Goal: Task Accomplishment & Management: Complete application form

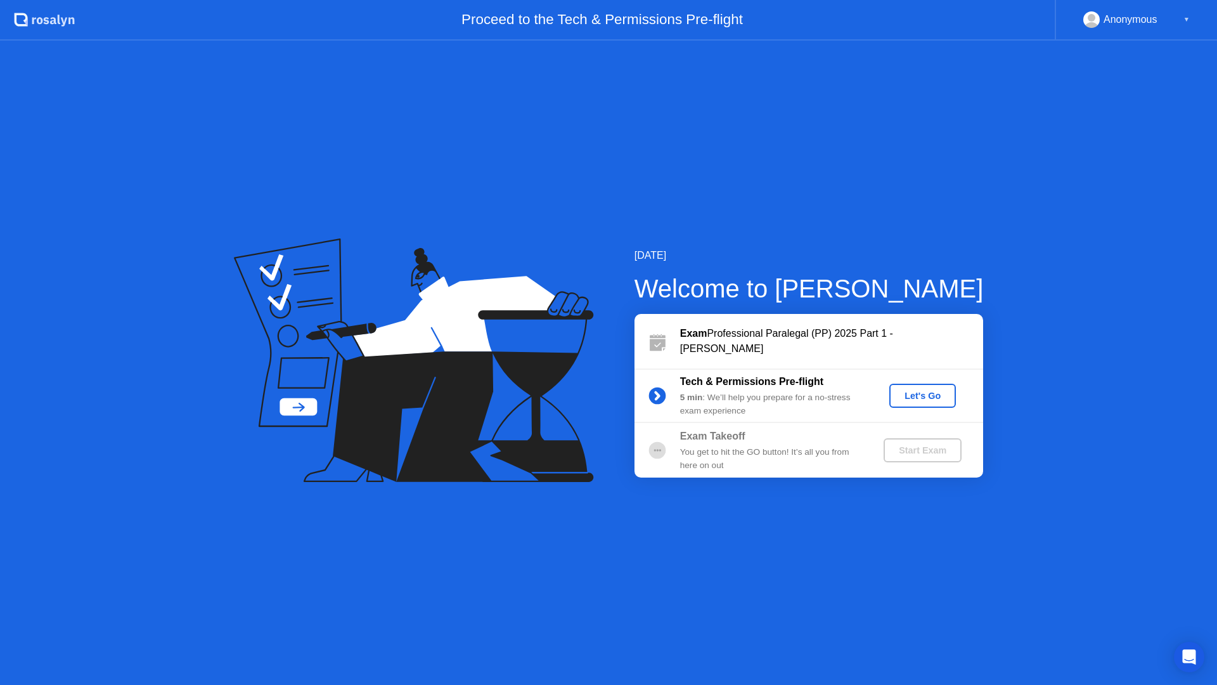
click at [930, 395] on div "Let's Go" at bounding box center [923, 396] width 56 height 10
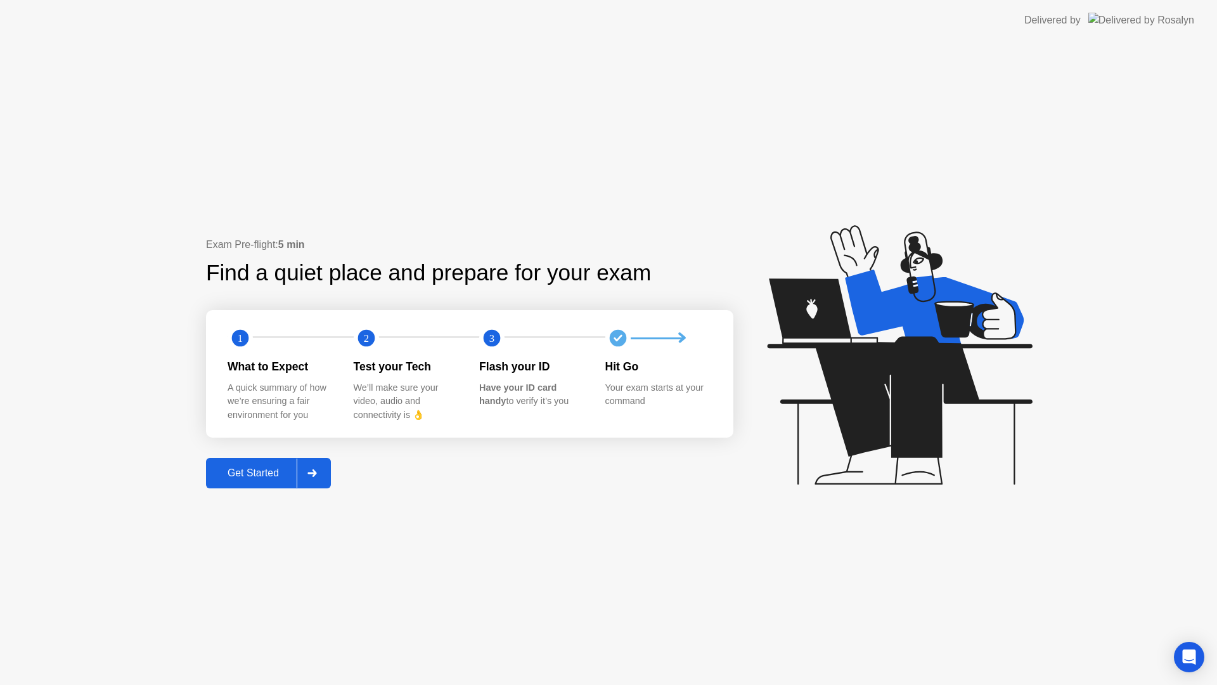
click at [253, 471] on div "Get Started" at bounding box center [253, 472] width 87 height 11
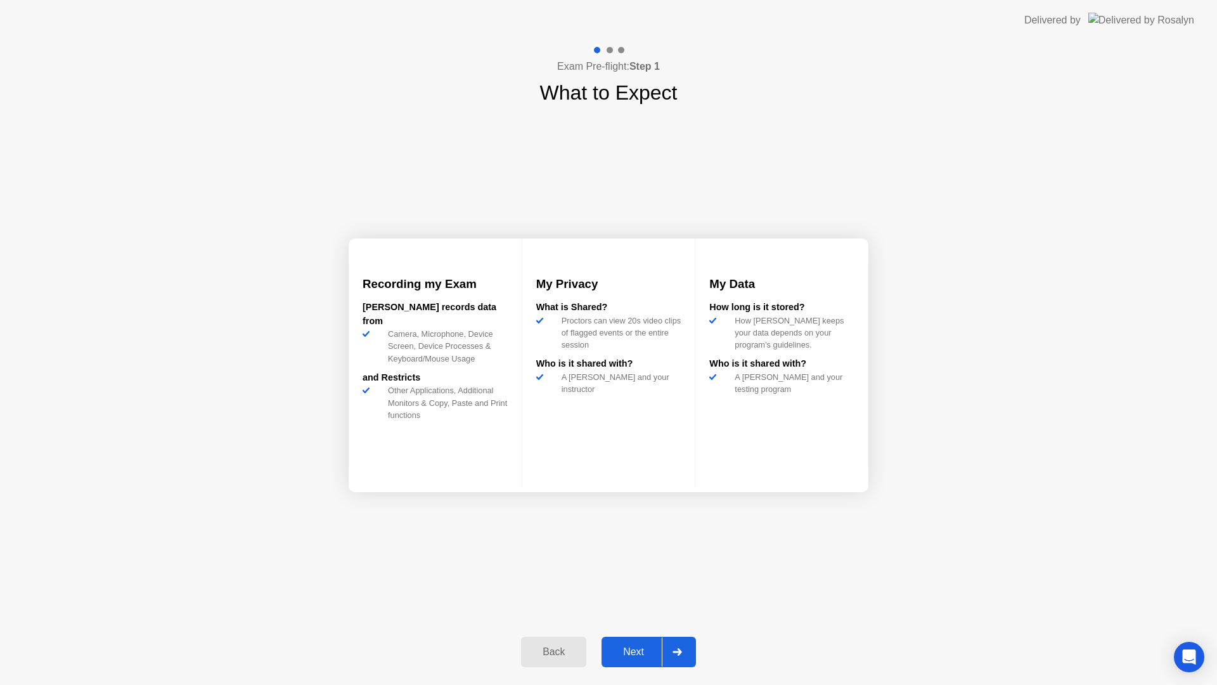
click at [647, 647] on div "Next" at bounding box center [633, 651] width 56 height 11
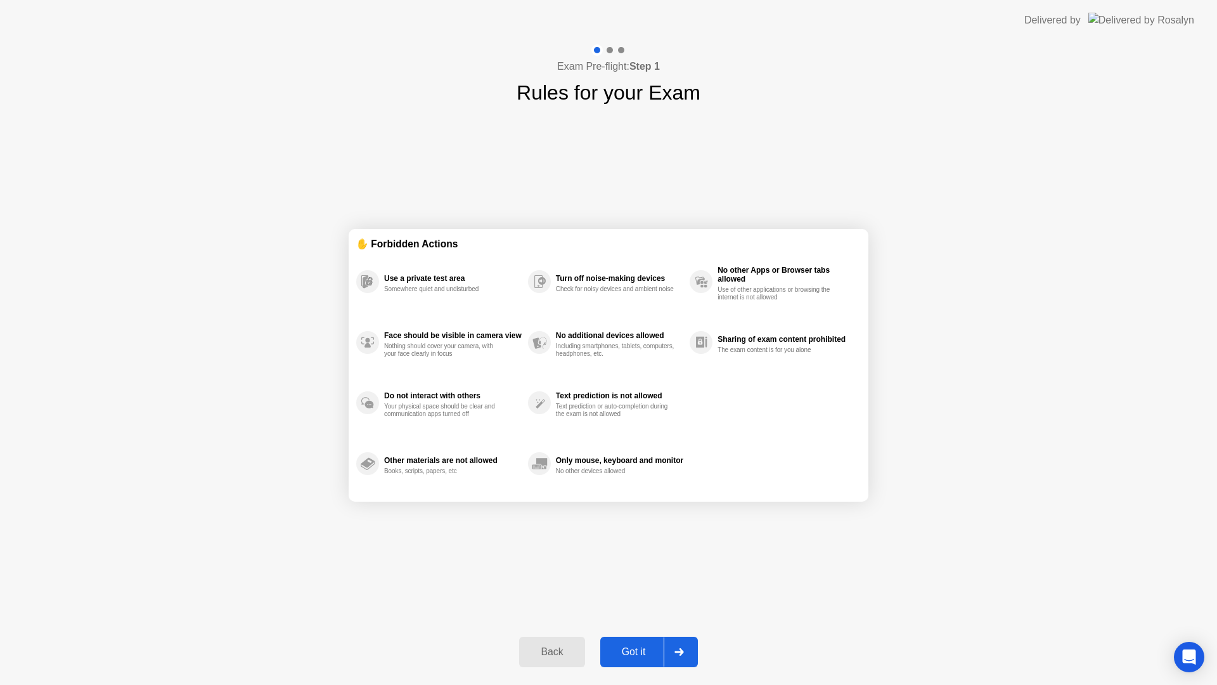
click at [628, 642] on button "Got it" at bounding box center [649, 652] width 98 height 30
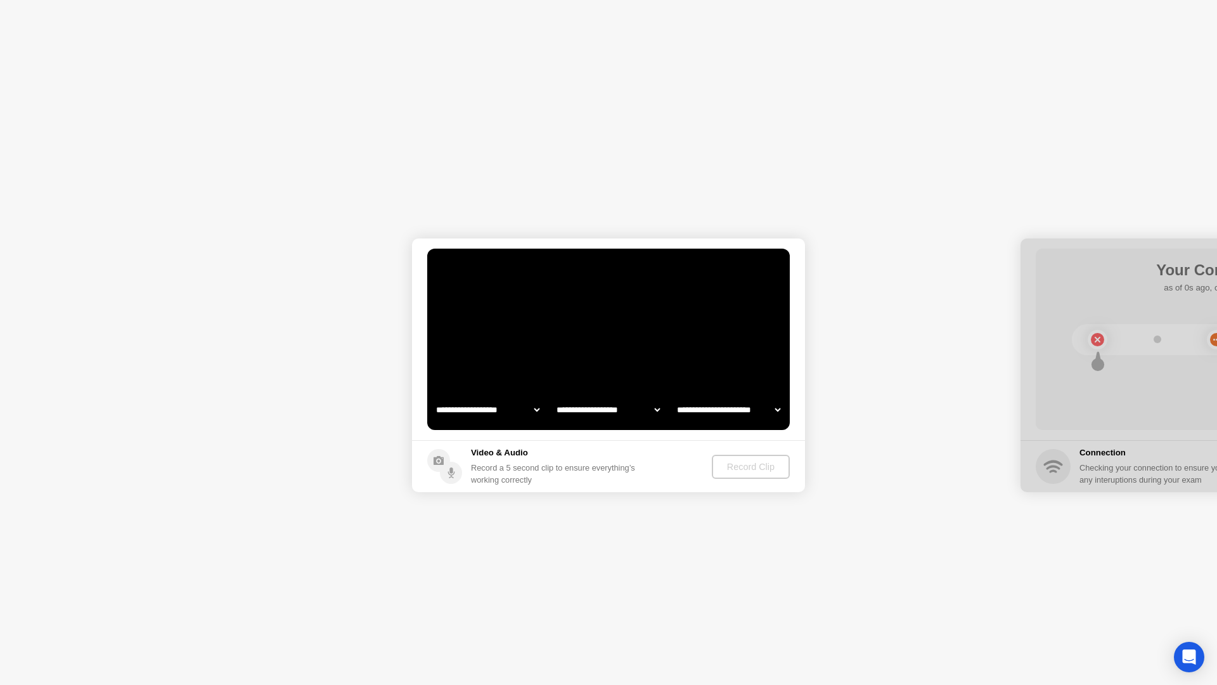
select select "**********"
select select "*******"
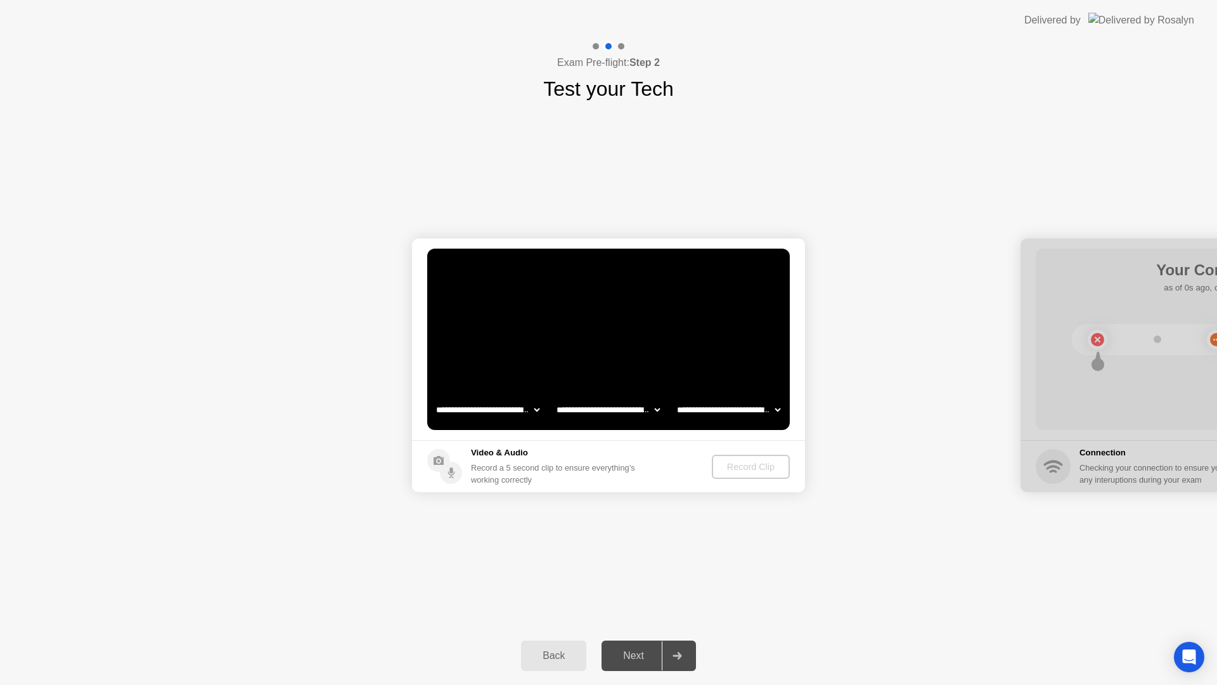
click at [553, 651] on div "Back" at bounding box center [554, 655] width 58 height 11
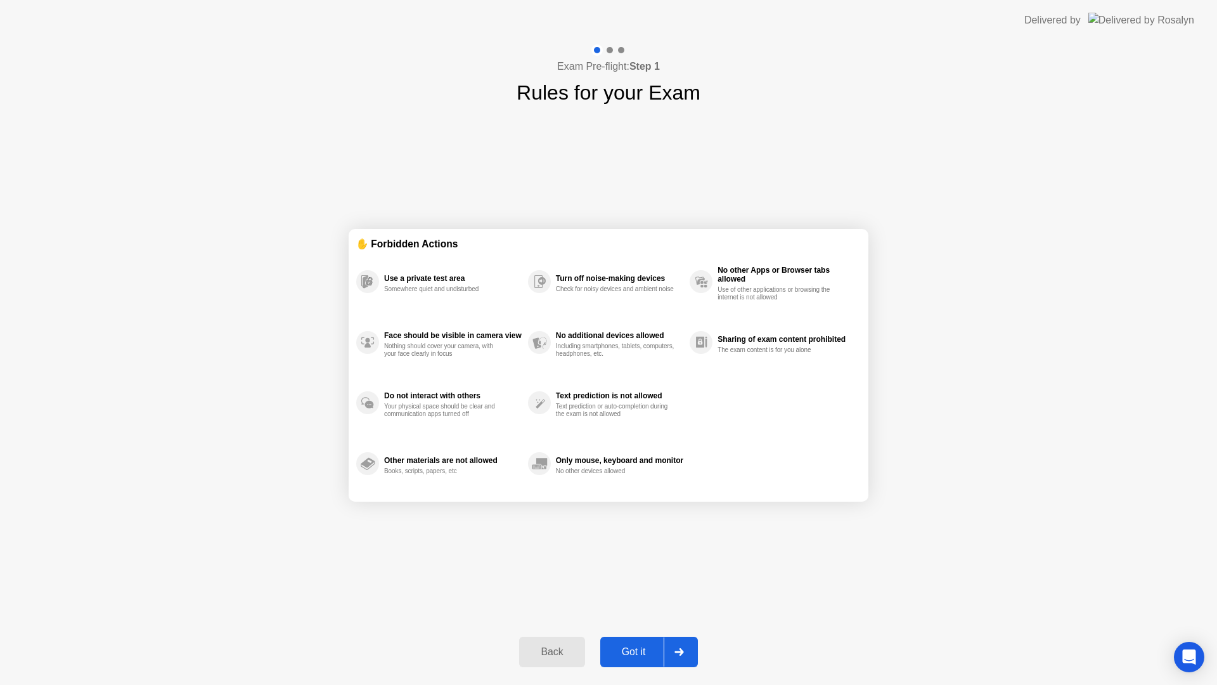
click at [626, 647] on div "Got it" at bounding box center [634, 651] width 60 height 11
select select "**********"
select select "*******"
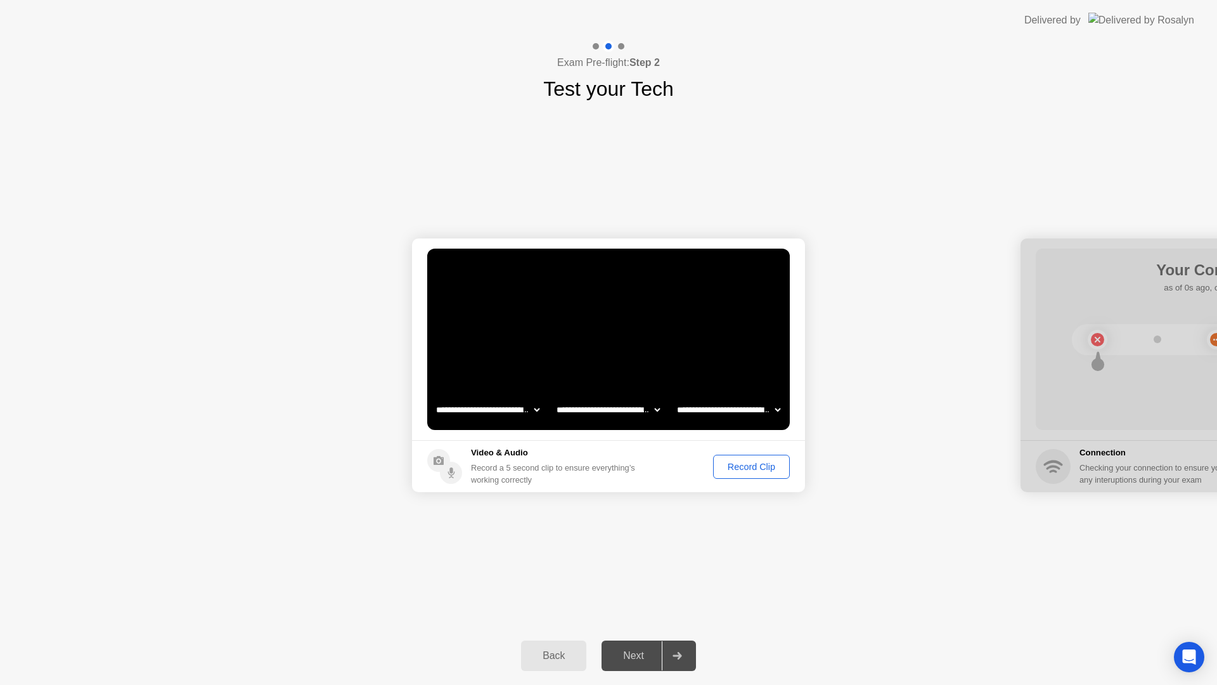
click at [741, 469] on div "Record Clip" at bounding box center [752, 467] width 68 height 10
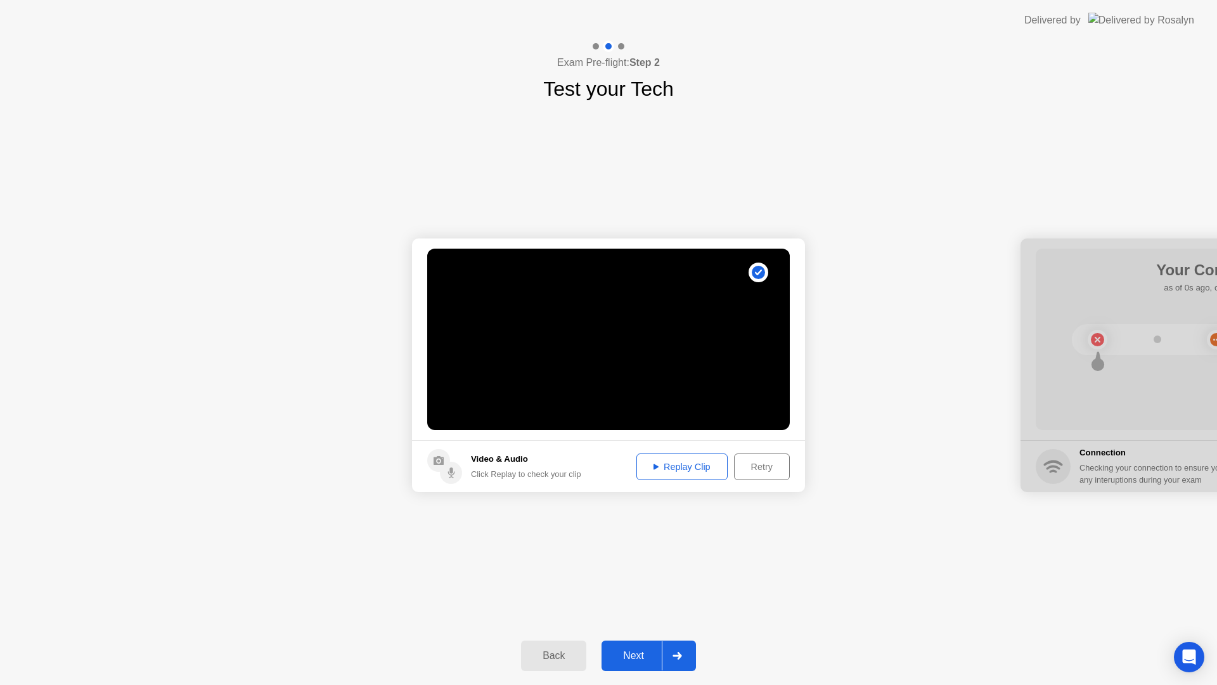
click at [666, 472] on div "Replay Clip" at bounding box center [682, 467] width 82 height 10
drag, startPoint x: 1131, startPoint y: 252, endPoint x: 931, endPoint y: 249, distance: 200.4
drag, startPoint x: 1057, startPoint y: 249, endPoint x: 1033, endPoint y: 256, distance: 24.7
click at [1033, 256] on div at bounding box center [1217, 365] width 393 height 254
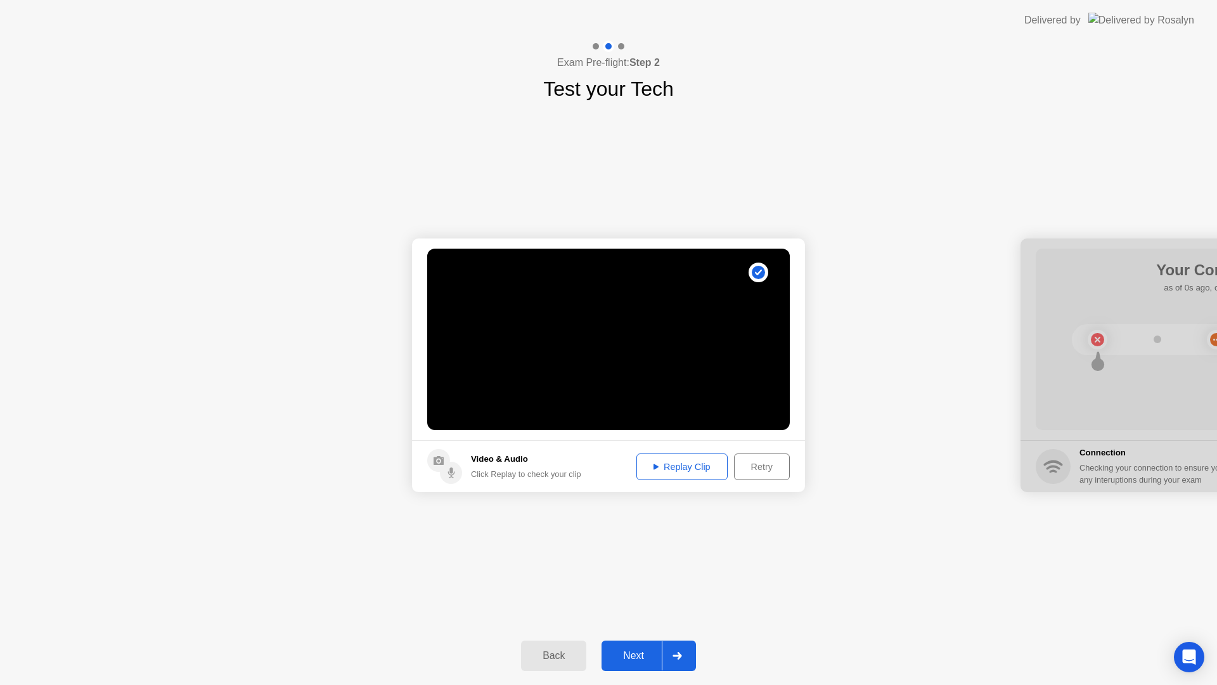
click at [626, 651] on div "Next" at bounding box center [633, 655] width 56 height 11
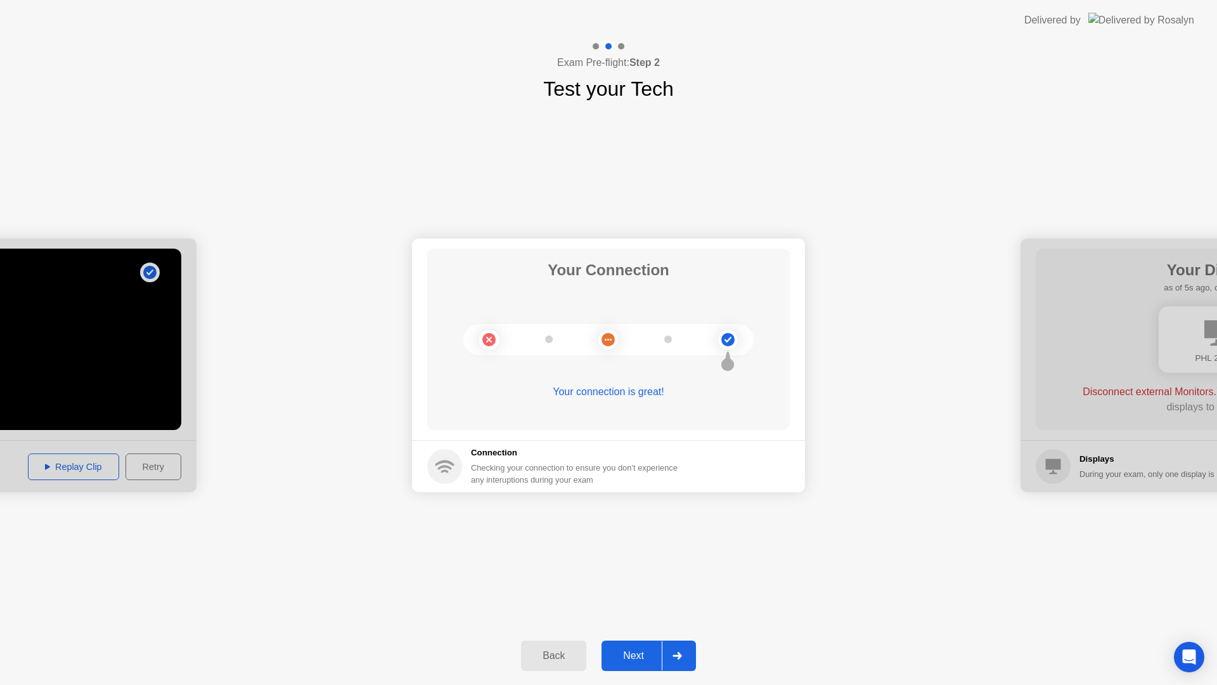
click at [626, 651] on div "Next" at bounding box center [633, 655] width 56 height 11
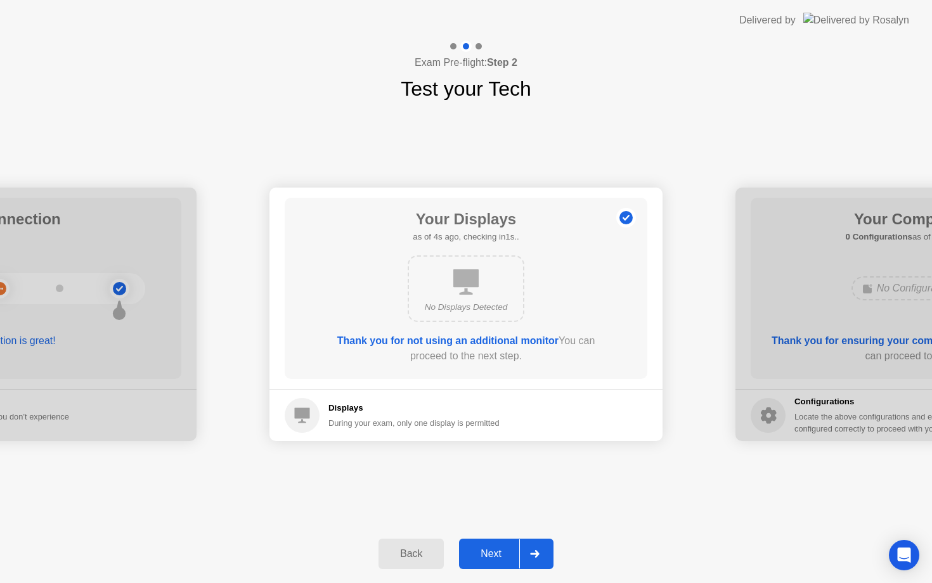
click at [502, 546] on button "Next" at bounding box center [506, 554] width 94 height 30
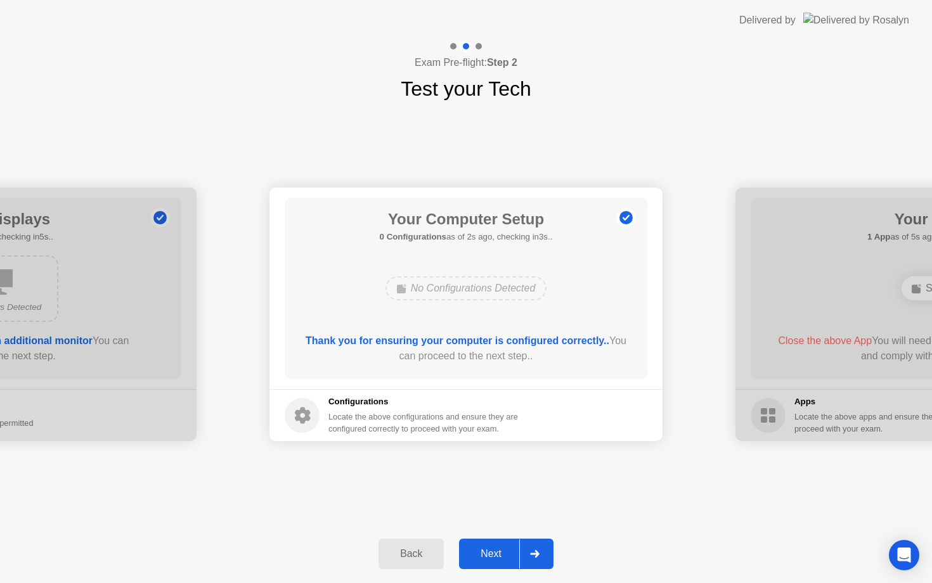
click at [486, 548] on div "Next" at bounding box center [491, 553] width 56 height 11
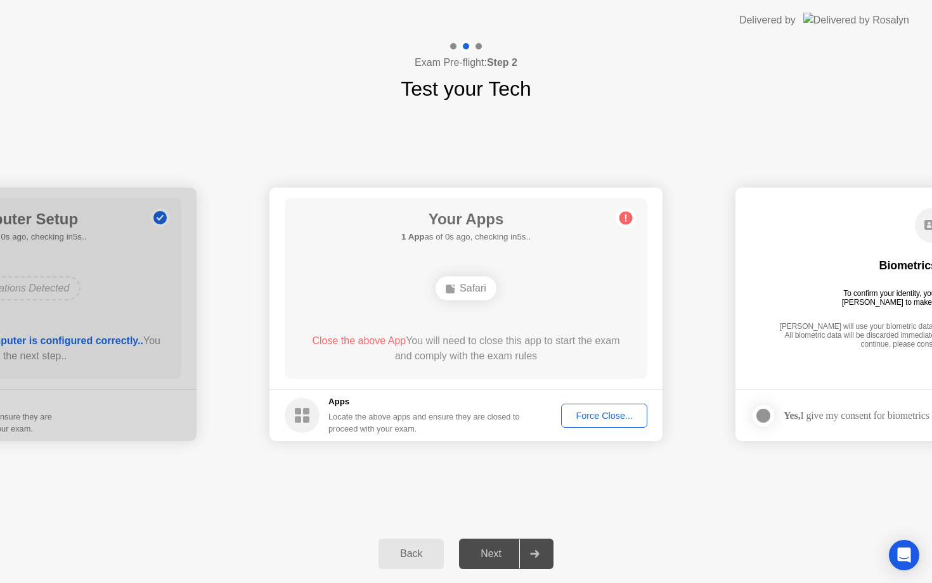
click at [483, 548] on div "Next" at bounding box center [491, 553] width 56 height 11
click at [586, 424] on button "Force Close..." at bounding box center [604, 416] width 86 height 24
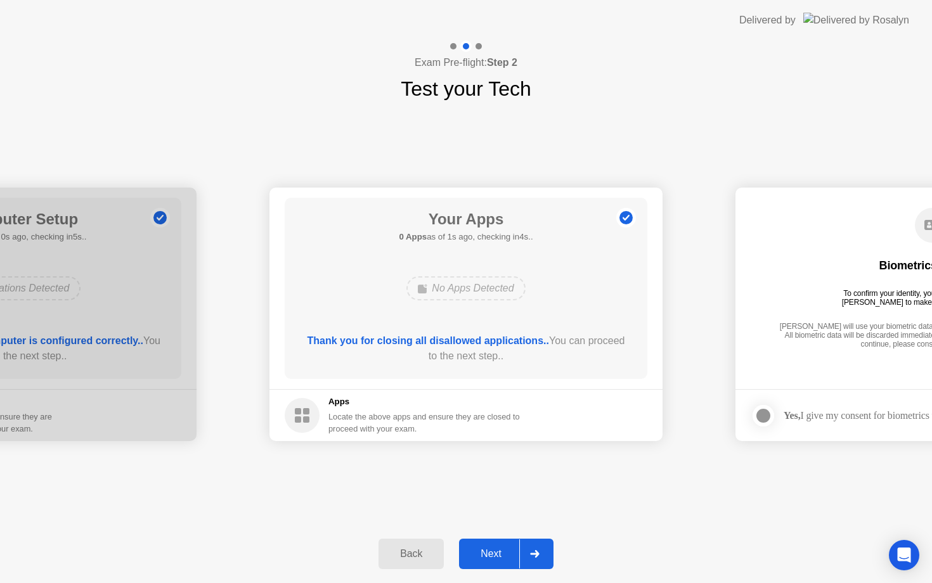
click at [495, 554] on div "Next" at bounding box center [491, 553] width 56 height 11
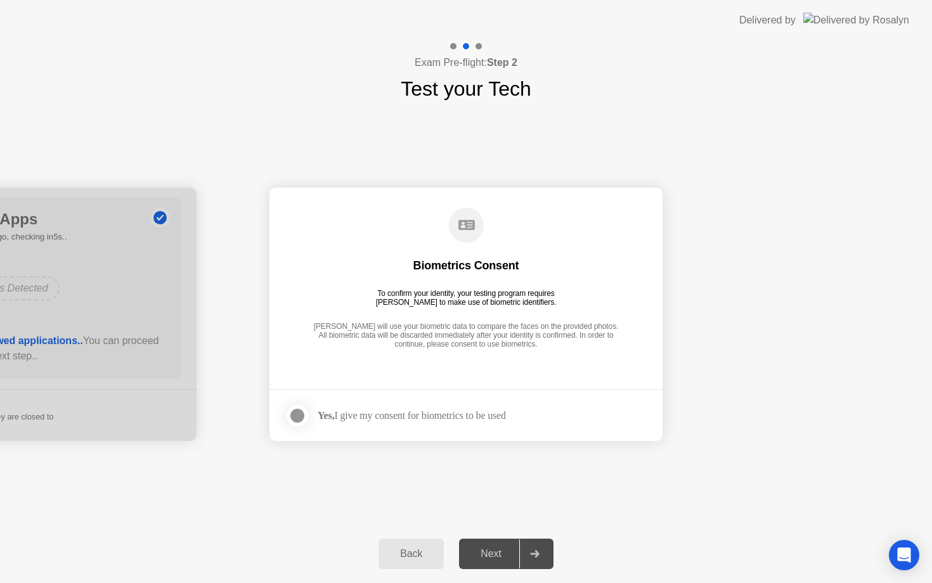
click at [491, 557] on div "Next" at bounding box center [491, 553] width 56 height 11
click at [339, 421] on div "Yes, I give my consent for biometrics to be used" at bounding box center [412, 416] width 188 height 12
click at [296, 417] on div at bounding box center [297, 415] width 15 height 15
click at [481, 555] on div "Next" at bounding box center [491, 553] width 56 height 11
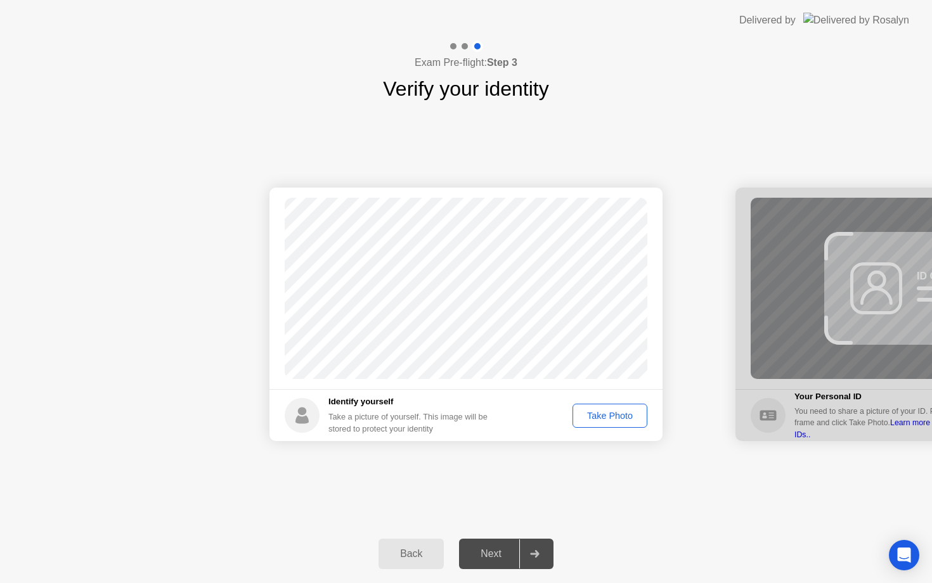
click at [590, 417] on div "Take Photo" at bounding box center [610, 416] width 66 height 10
click at [600, 420] on div "Retake" at bounding box center [617, 416] width 49 height 10
click at [604, 421] on div "Take Photo" at bounding box center [610, 416] width 66 height 10
click at [489, 553] on div "Next" at bounding box center [491, 553] width 56 height 11
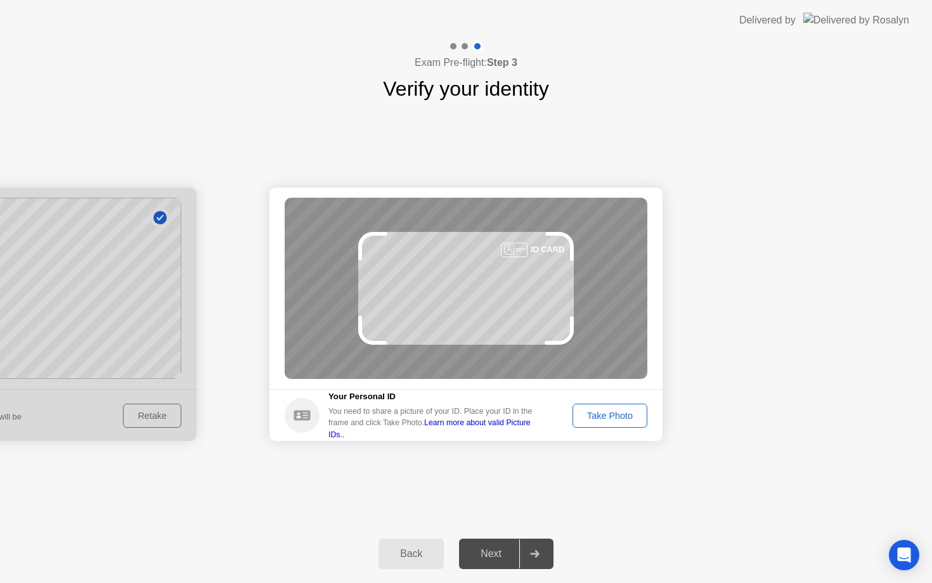
click at [604, 411] on div "Take Photo" at bounding box center [610, 416] width 66 height 10
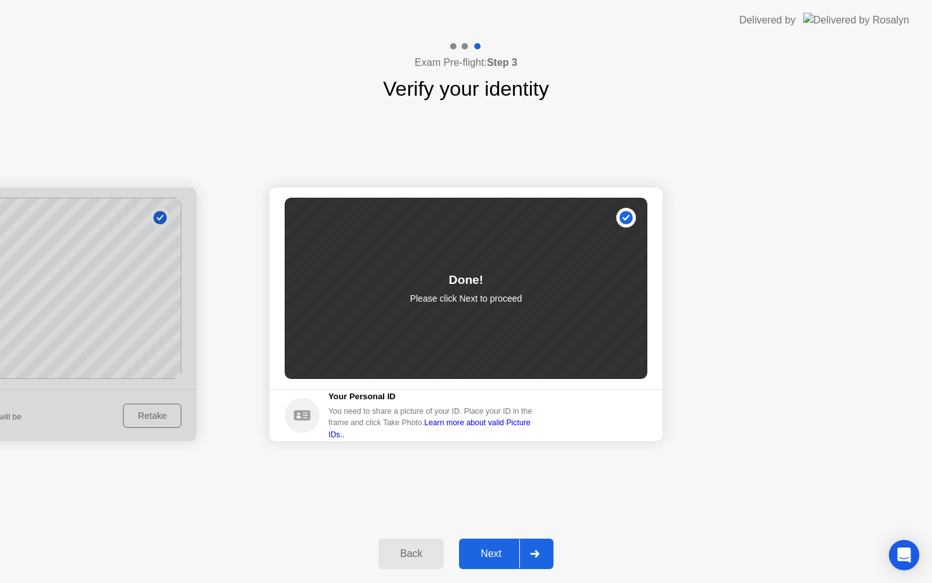
click at [505, 552] on div "Next" at bounding box center [491, 553] width 56 height 11
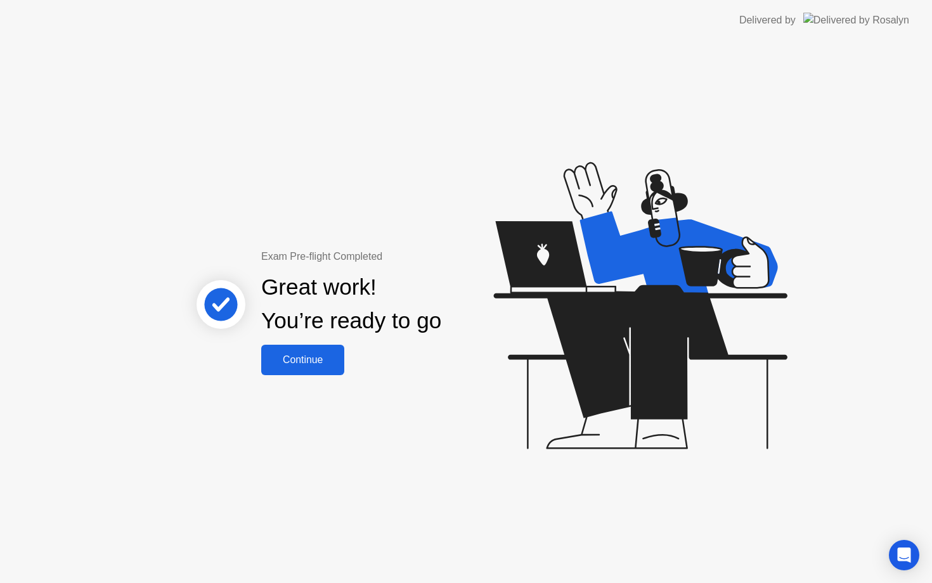
click at [295, 363] on div "Continue" at bounding box center [302, 359] width 75 height 11
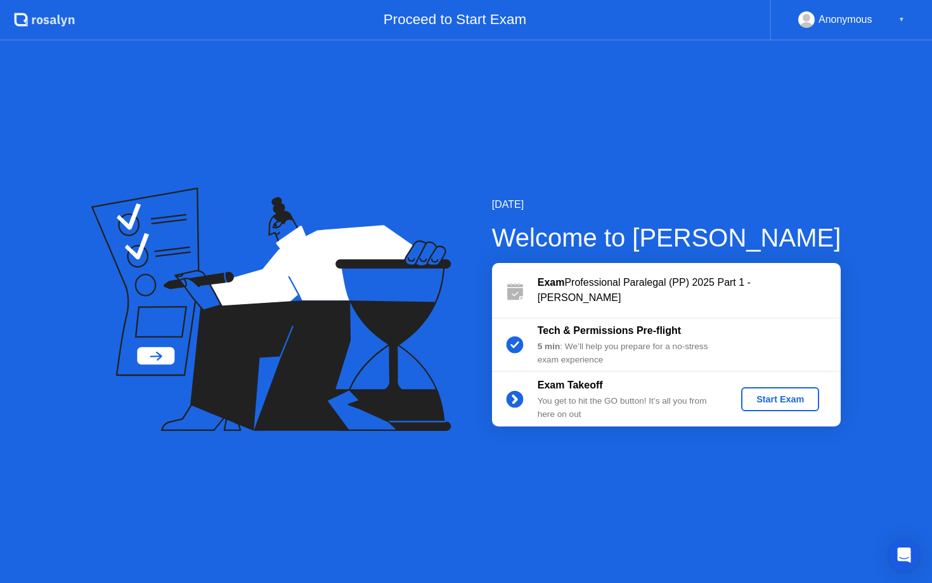
click at [761, 405] on div "Start Exam" at bounding box center [780, 399] width 68 height 10
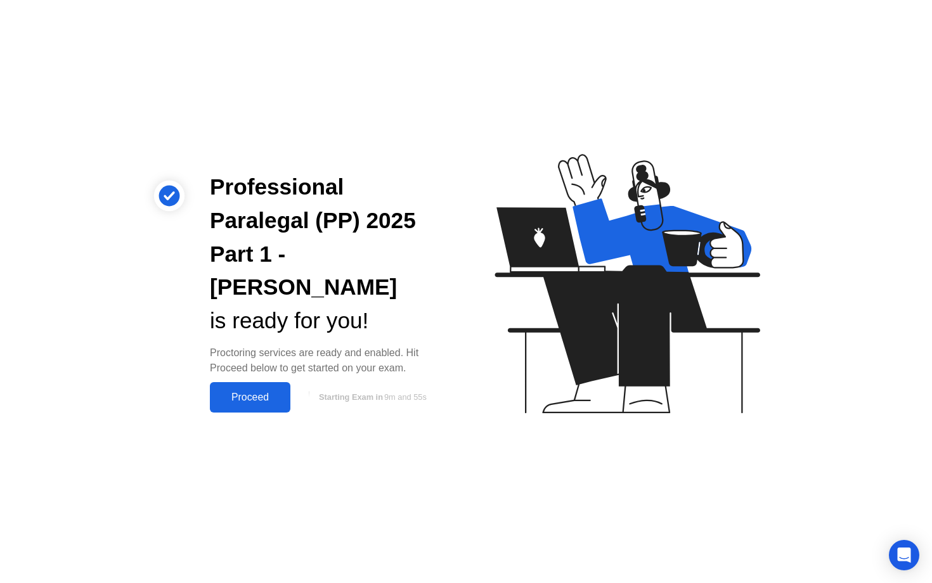
click at [256, 392] on div "Proceed" at bounding box center [250, 397] width 73 height 11
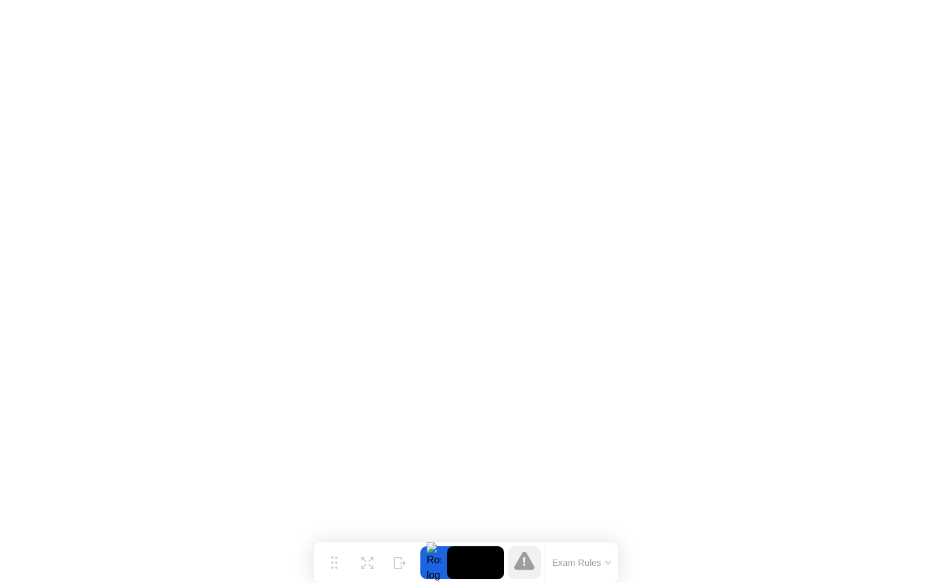
click at [589, 560] on button "Exam Rules" at bounding box center [581, 562] width 67 height 11
